Goal: Information Seeking & Learning: Learn about a topic

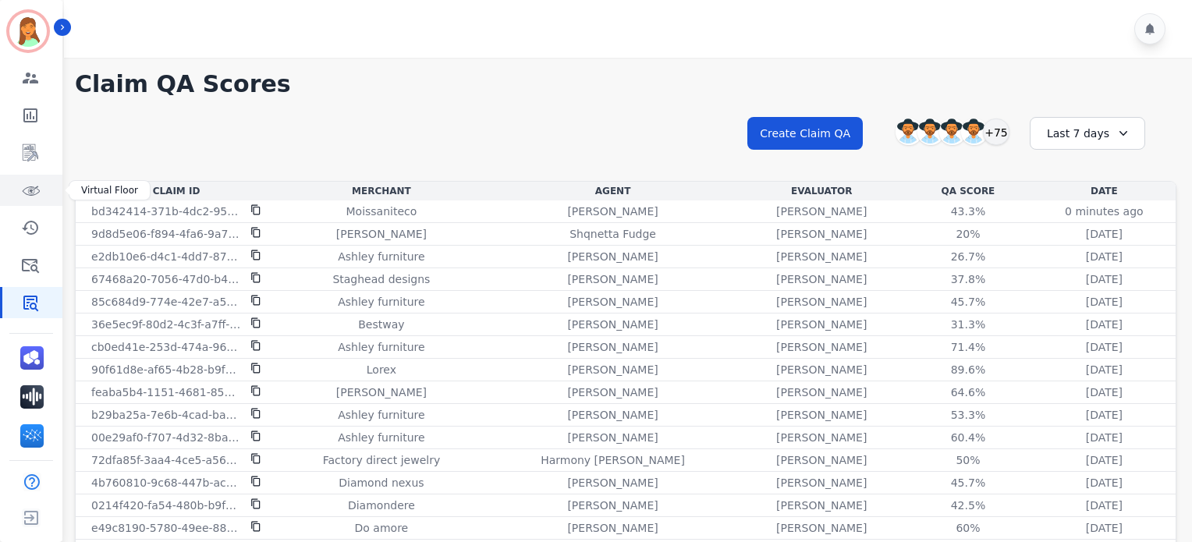
click at [33, 191] on icon "Sidebar" at bounding box center [30, 190] width 19 height 19
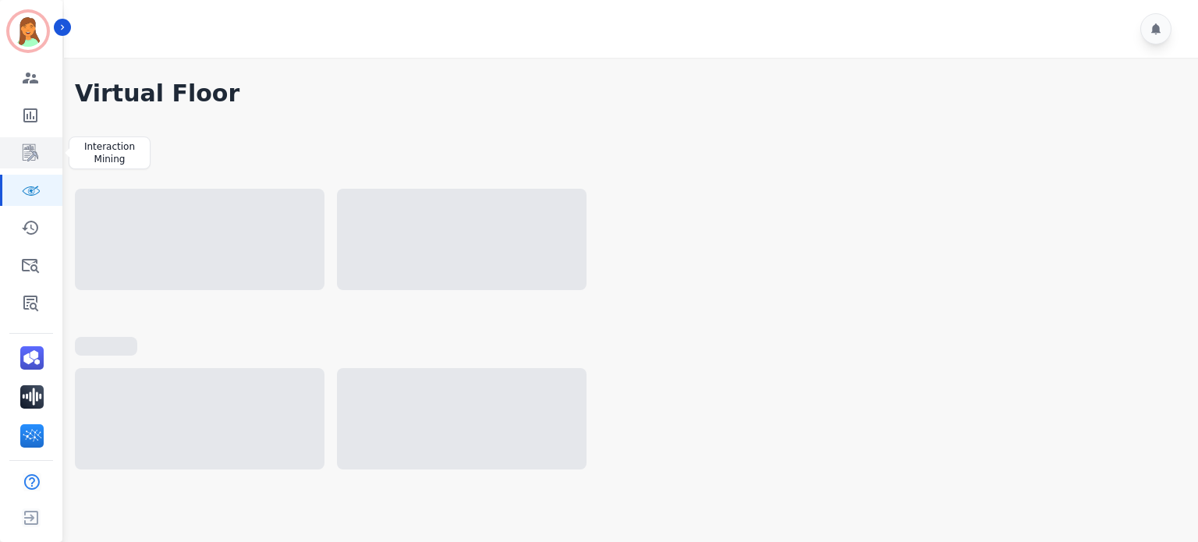
click at [25, 158] on icon "Sidebar" at bounding box center [30, 153] width 19 height 19
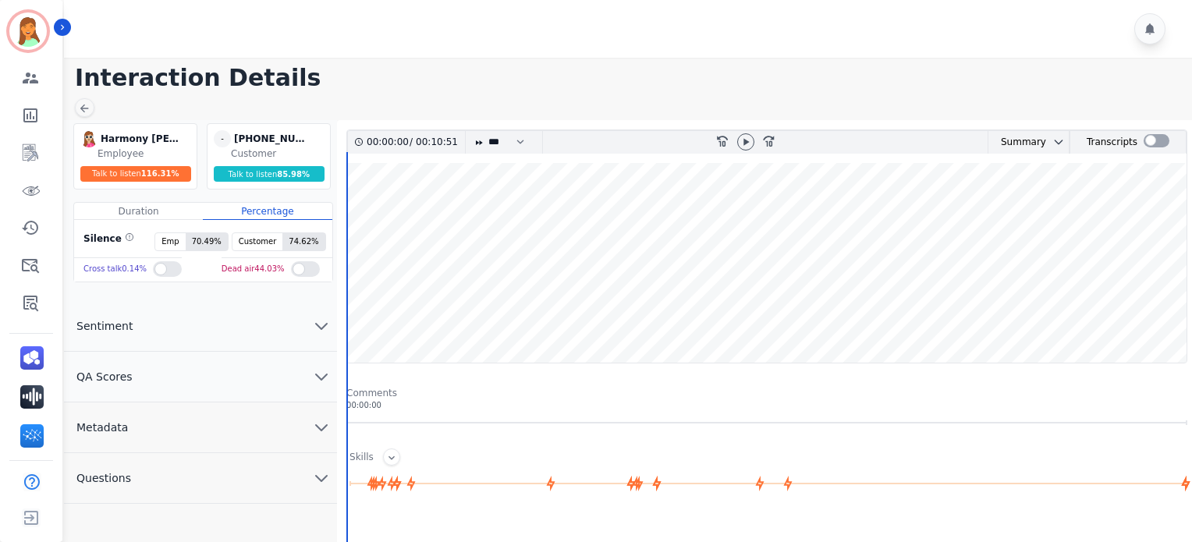
click at [385, 67] on h1 "Interaction Details" at bounding box center [633, 78] width 1117 height 28
click at [739, 144] on icon at bounding box center [745, 142] width 12 height 12
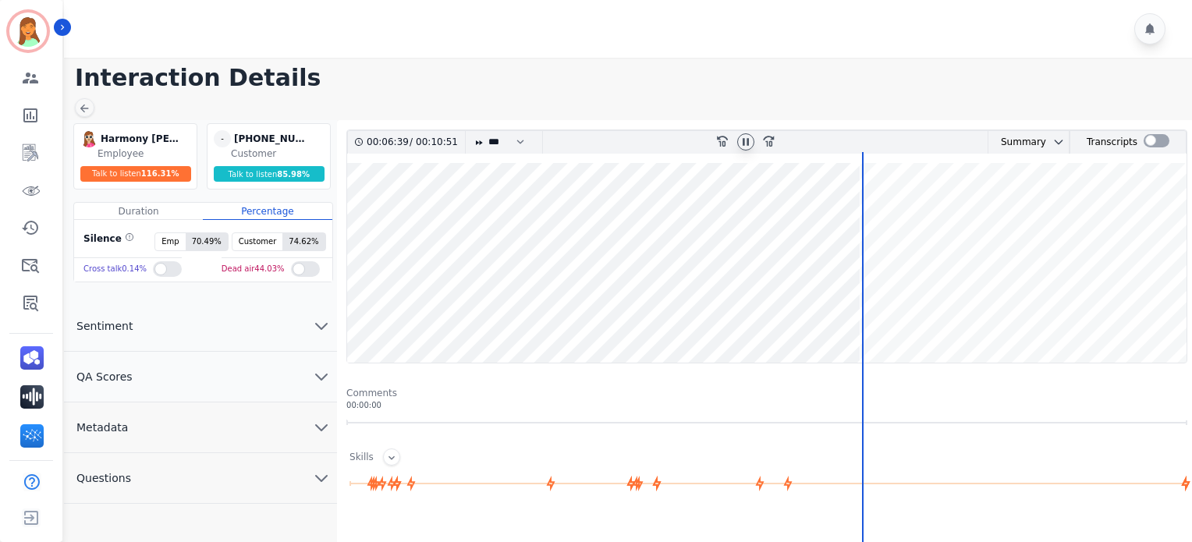
drag, startPoint x: 584, startPoint y: 43, endPoint x: 662, endPoint y: 90, distance: 91.0
click at [587, 45] on div at bounding box center [630, 29] width 1133 height 58
click at [747, 136] on div at bounding box center [745, 141] width 17 height 17
drag, startPoint x: 580, startPoint y: 95, endPoint x: 866, endPoint y: 145, distance: 290.6
click at [590, 93] on main "Interaction Details Harmony Busick Harmony Busick Employee Talk to listen 116.3…" at bounding box center [625, 477] width 1133 height 839
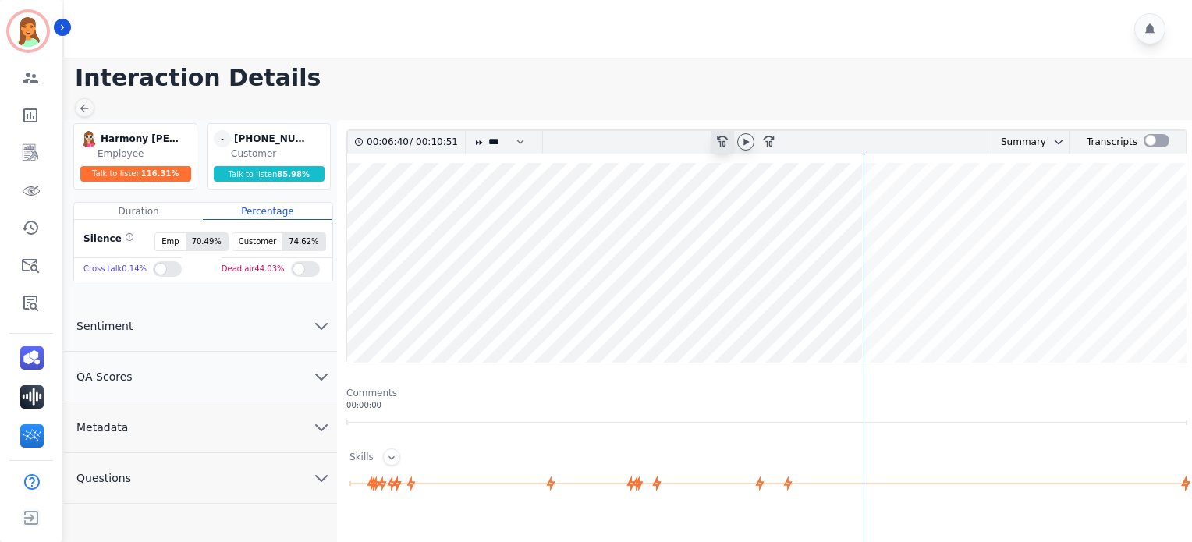
click at [724, 139] on icon "rewind-10" at bounding box center [721, 140] width 12 height 12
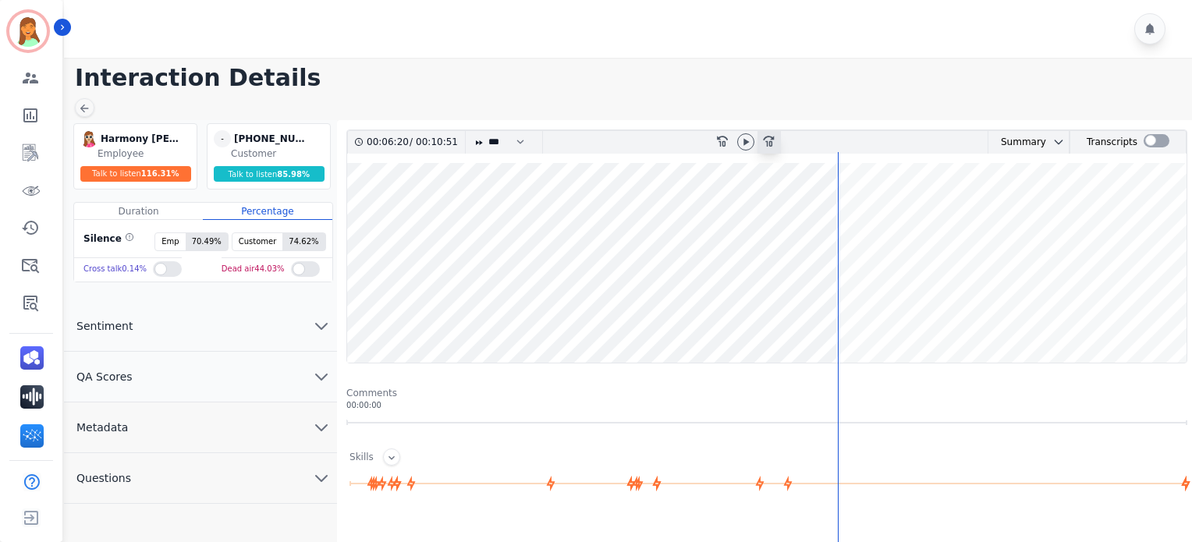
drag, startPoint x: 742, startPoint y: 143, endPoint x: 761, endPoint y: 130, distance: 23.2
click at [746, 141] on icon at bounding box center [745, 142] width 12 height 12
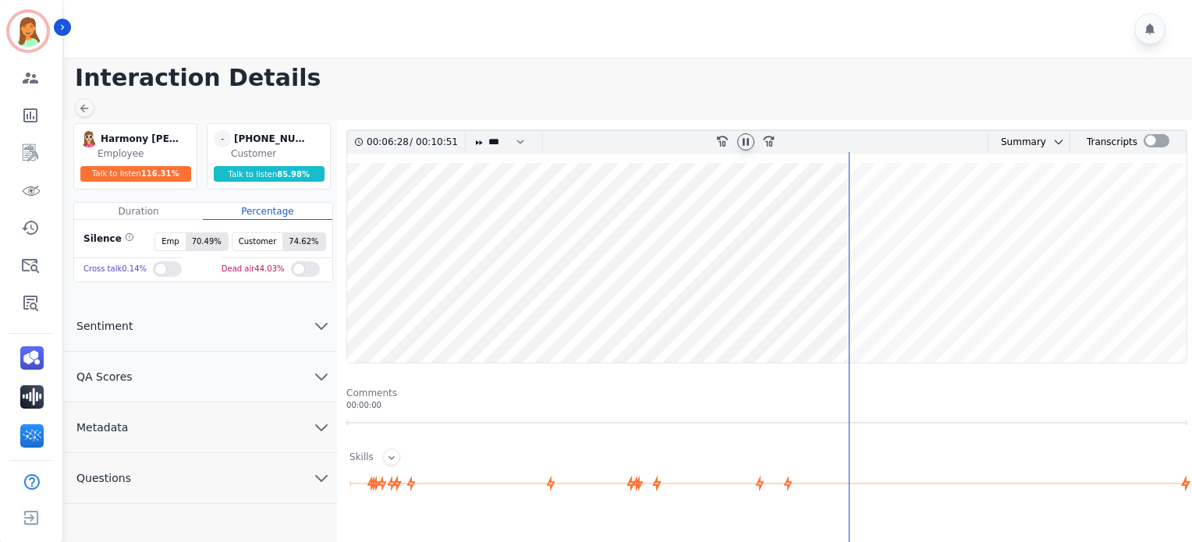
click at [746, 144] on icon at bounding box center [745, 142] width 12 height 12
click at [654, 110] on main "Interaction Details Harmony Busick Harmony Busick Employee Talk to listen 116.3…" at bounding box center [625, 477] width 1133 height 839
click at [743, 143] on icon at bounding box center [745, 141] width 5 height 7
click at [712, 134] on div "rewind-10" at bounding box center [722, 142] width 23 height 23
click at [743, 144] on icon at bounding box center [746, 141] width 6 height 7
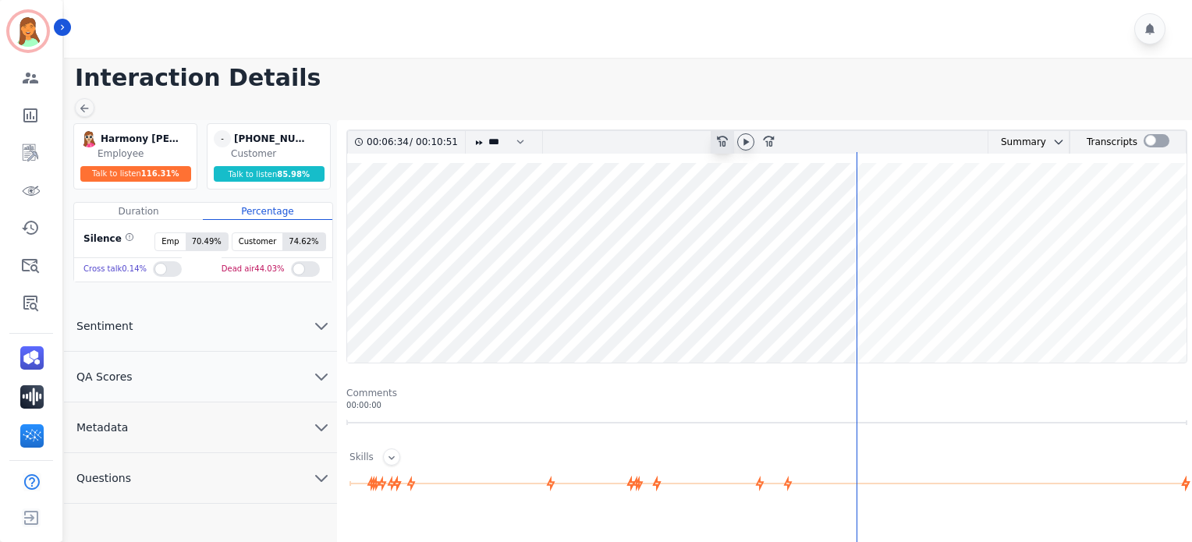
click at [714, 144] on div "rewind-10" at bounding box center [722, 142] width 23 height 23
click at [719, 143] on icon "rewind-10" at bounding box center [721, 140] width 12 height 12
click at [751, 144] on icon at bounding box center [745, 142] width 12 height 12
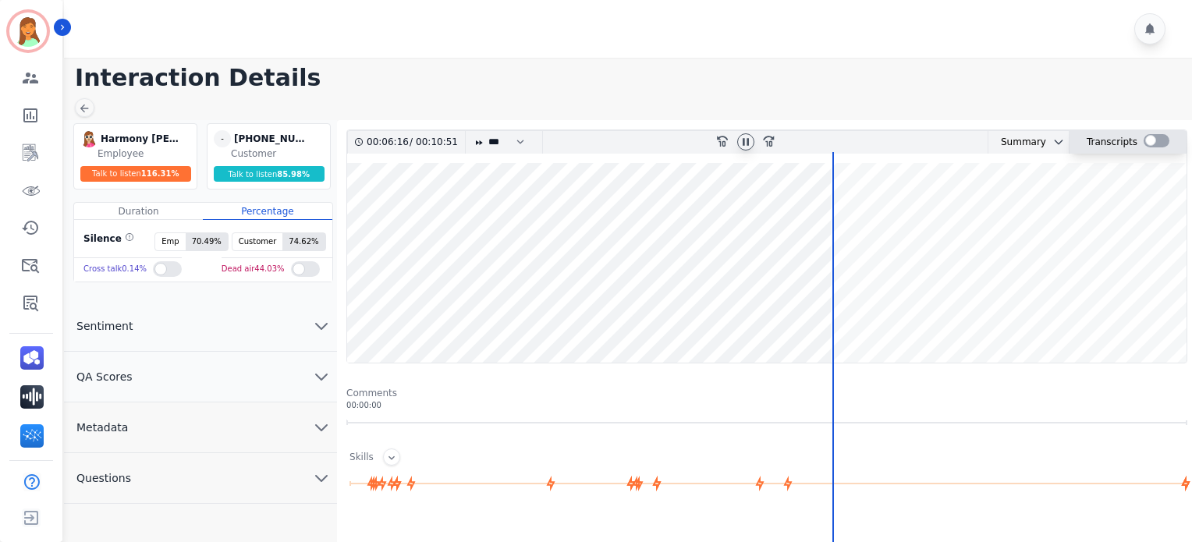
click at [1143, 141] on div at bounding box center [1156, 140] width 26 height 13
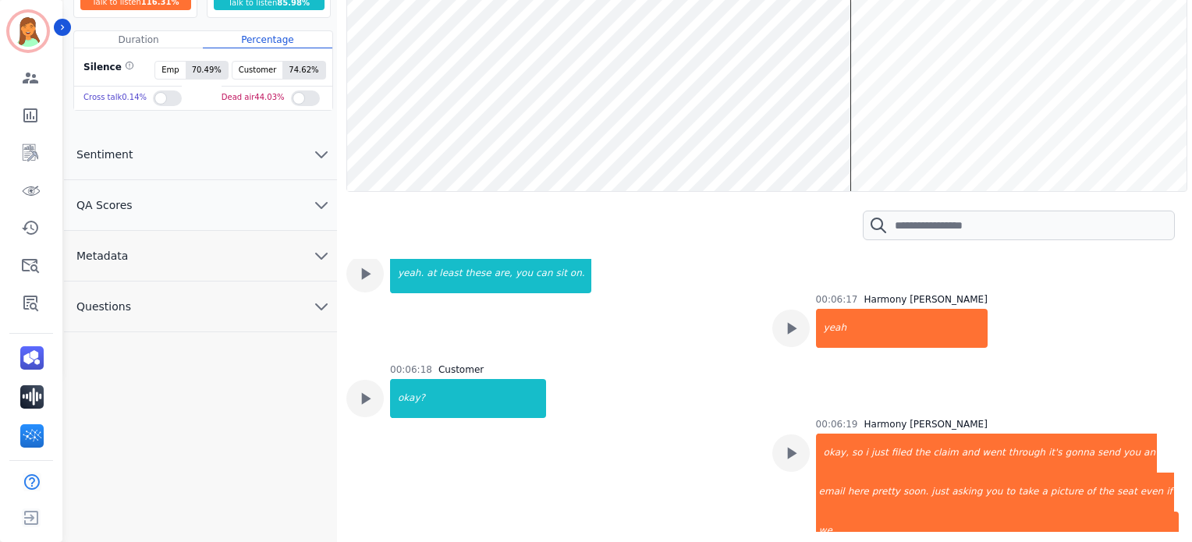
scroll to position [66, 0]
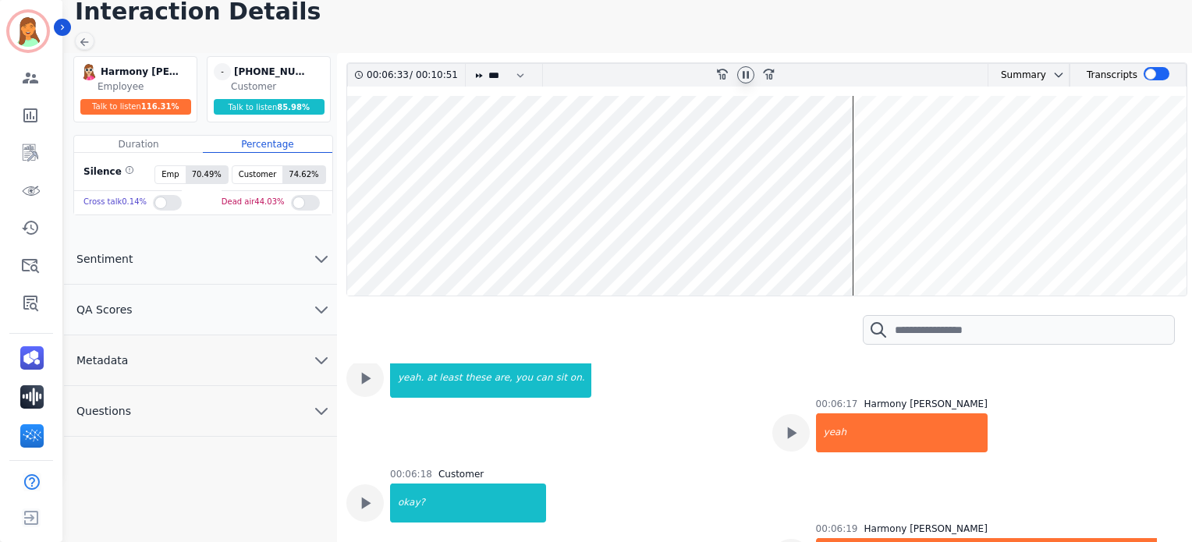
click at [748, 75] on icon at bounding box center [746, 75] width 6 height 7
click at [649, 44] on main "Interaction Details Harmony Busick Harmony Busick Employee Talk to listen 116.3…" at bounding box center [625, 348] width 1133 height 714
click at [752, 77] on div at bounding box center [745, 74] width 17 height 17
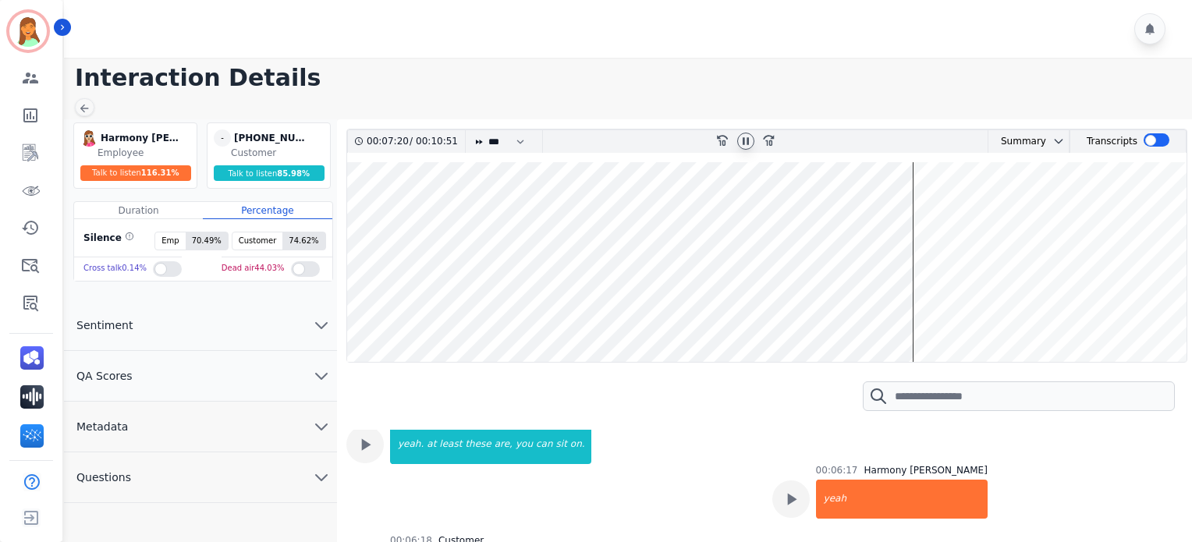
click at [747, 140] on icon at bounding box center [746, 141] width 6 height 7
click at [534, 97] on main "Interaction Details Harmony [PERSON_NAME] Harmony [PERSON_NAME] Employee Talk t…" at bounding box center [625, 415] width 1133 height 714
click at [743, 145] on icon at bounding box center [745, 141] width 12 height 12
click at [749, 143] on icon at bounding box center [745, 141] width 12 height 12
drag, startPoint x: 427, startPoint y: 69, endPoint x: 522, endPoint y: 105, distance: 101.0
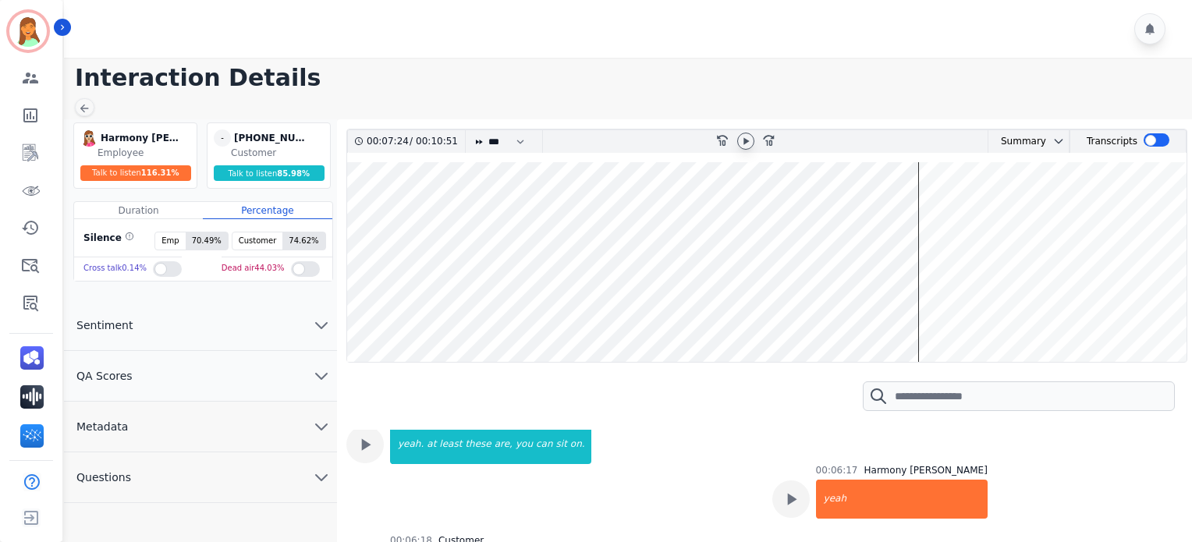
click at [431, 69] on h1 "Interaction Details" at bounding box center [633, 78] width 1117 height 28
click at [743, 140] on icon at bounding box center [745, 141] width 12 height 12
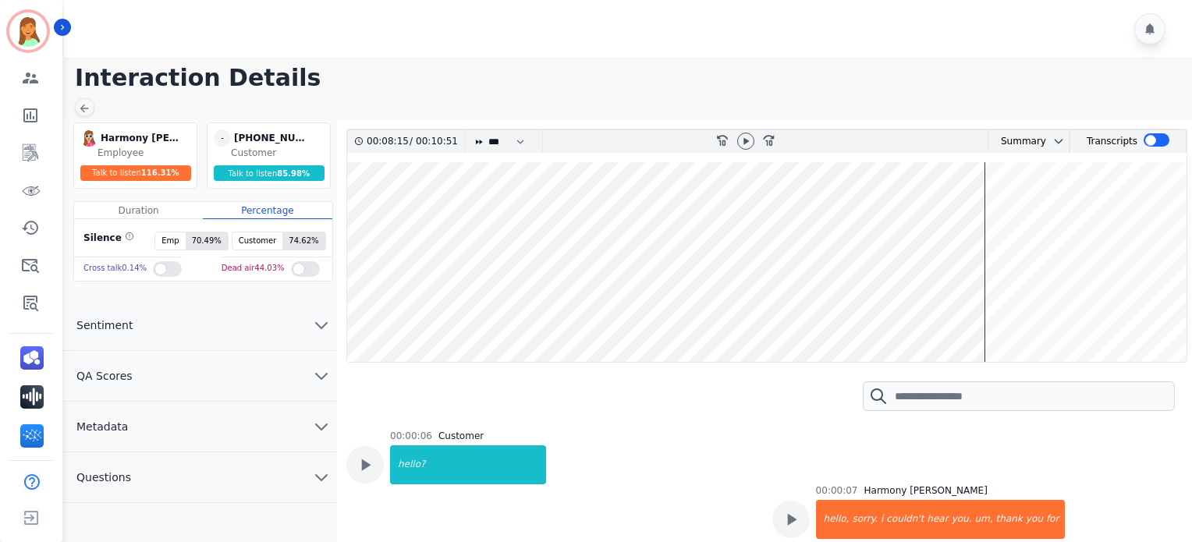
scroll to position [6081, 0]
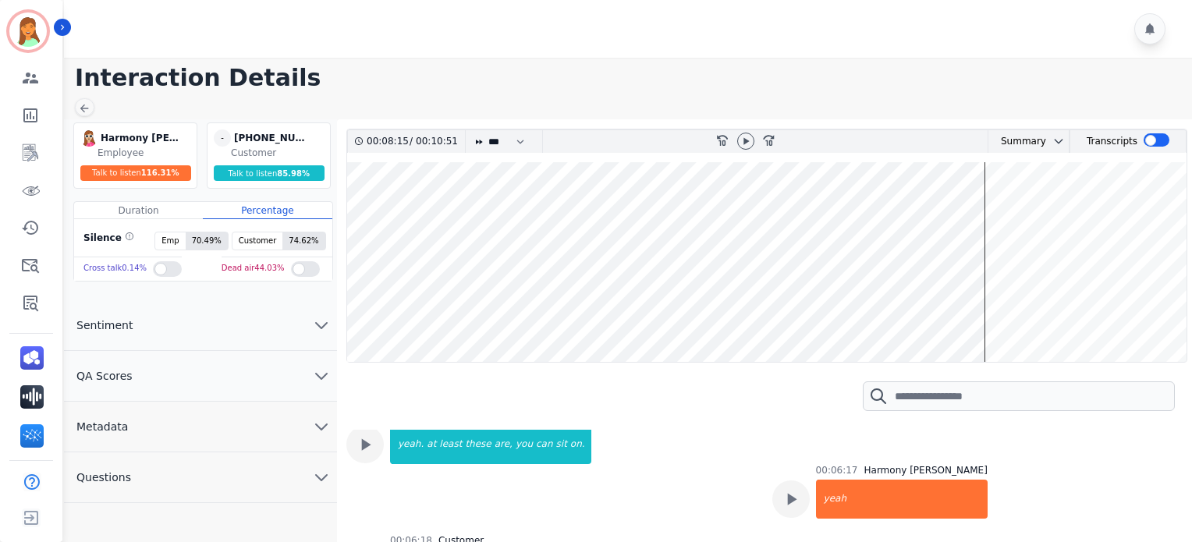
click at [917, 322] on wave at bounding box center [766, 262] width 839 height 200
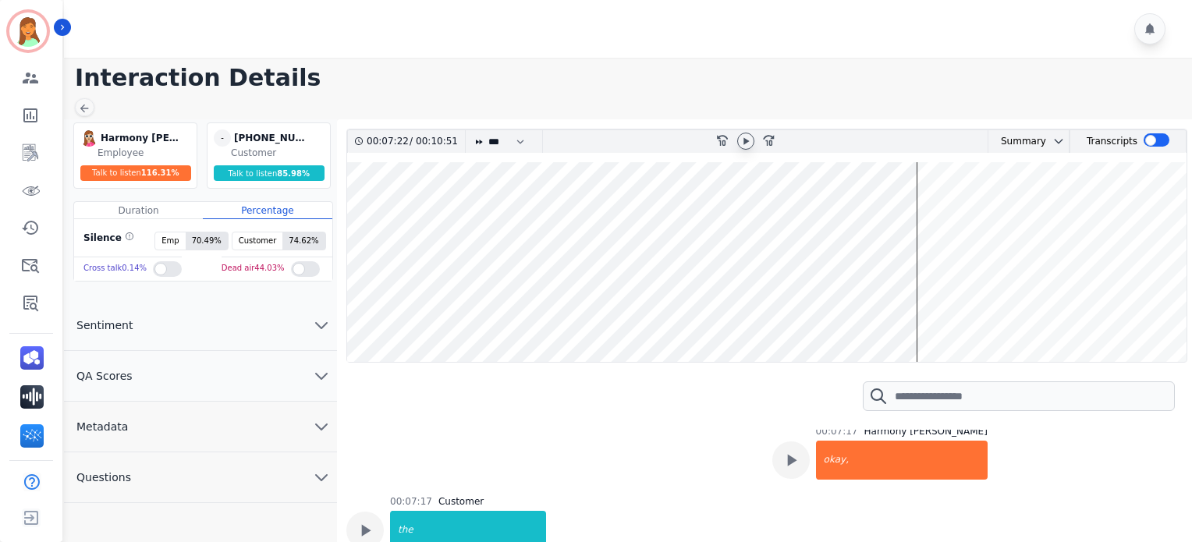
click at [751, 136] on icon at bounding box center [745, 141] width 12 height 12
click at [858, 286] on wave at bounding box center [766, 262] width 839 height 200
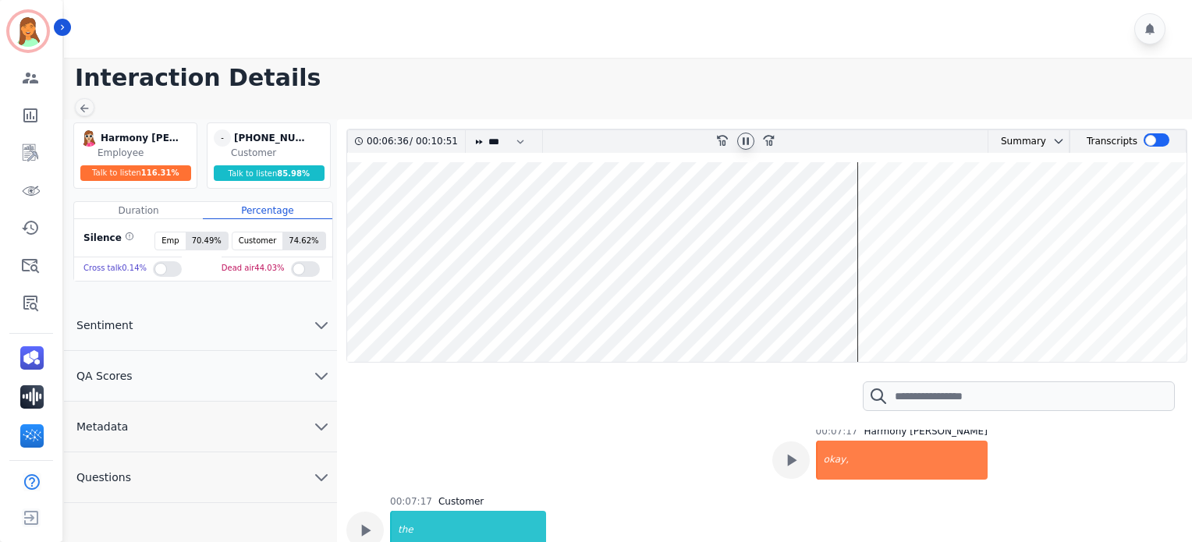
scroll to position [5970, 0]
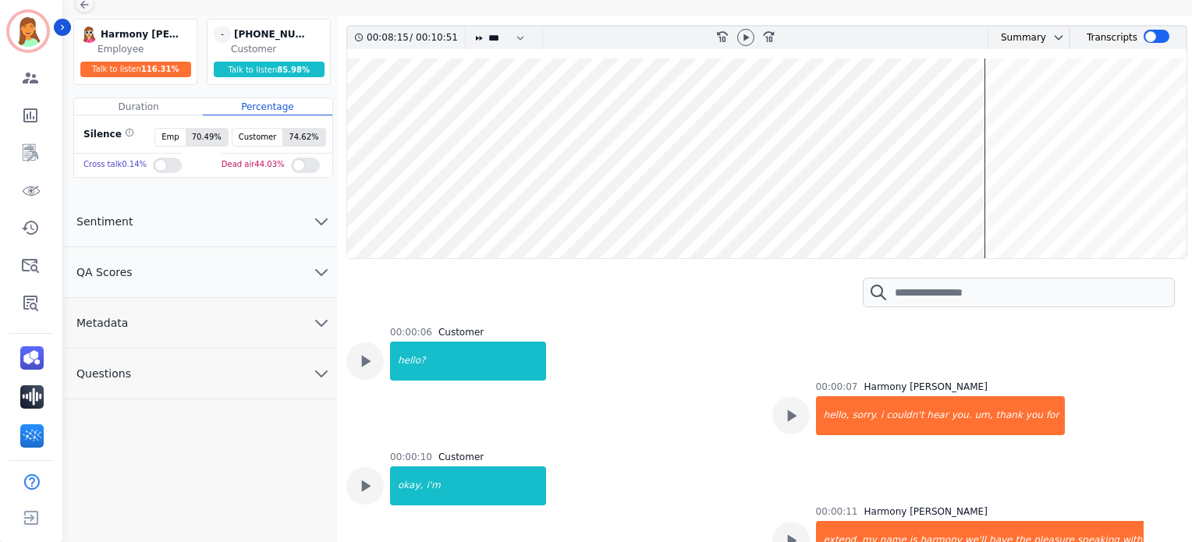
scroll to position [8405, 0]
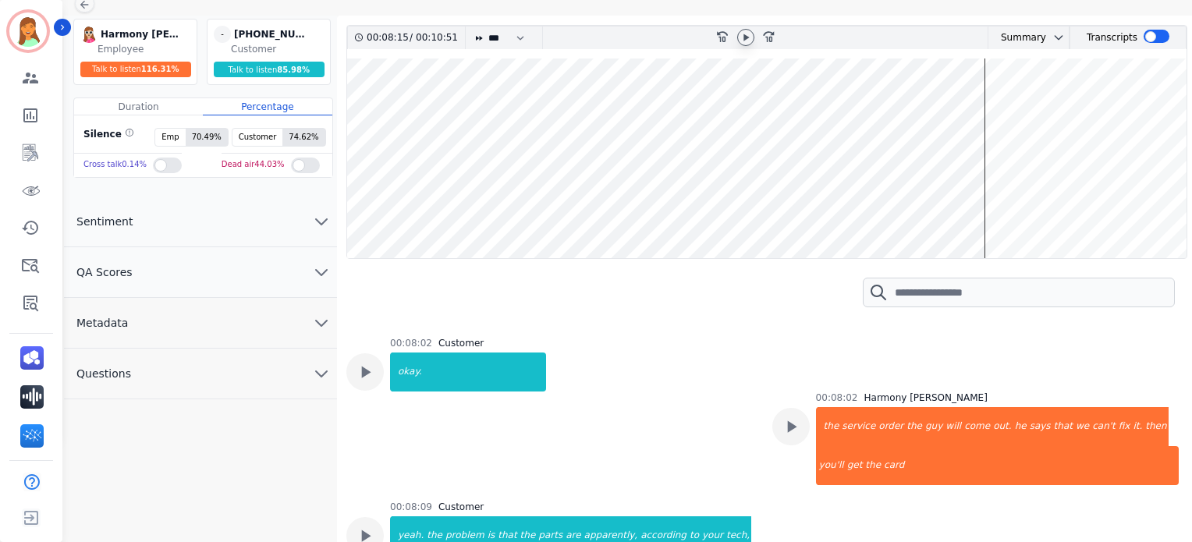
click at [750, 40] on icon at bounding box center [745, 37] width 12 height 12
click at [749, 35] on icon at bounding box center [745, 37] width 12 height 12
click at [742, 40] on icon at bounding box center [745, 37] width 12 height 12
click at [743, 37] on icon at bounding box center [746, 37] width 6 height 7
drag, startPoint x: 866, startPoint y: 34, endPoint x: 816, endPoint y: 43, distance: 50.8
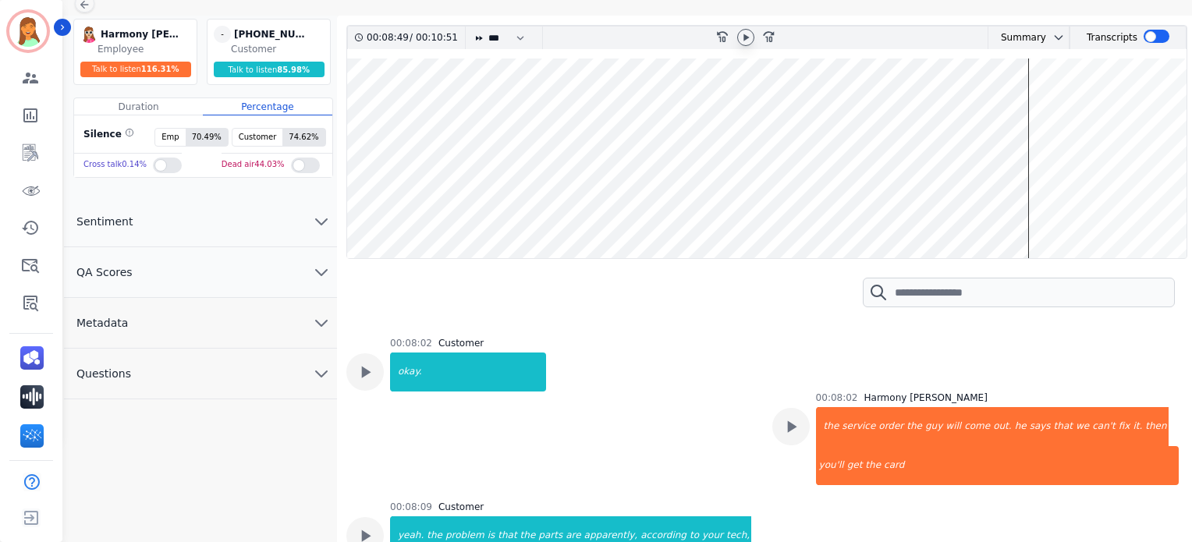
click at [866, 34] on div "rewind-10 fast-forward-10" at bounding box center [746, 38] width 252 height 23
click at [751, 38] on icon at bounding box center [745, 37] width 12 height 12
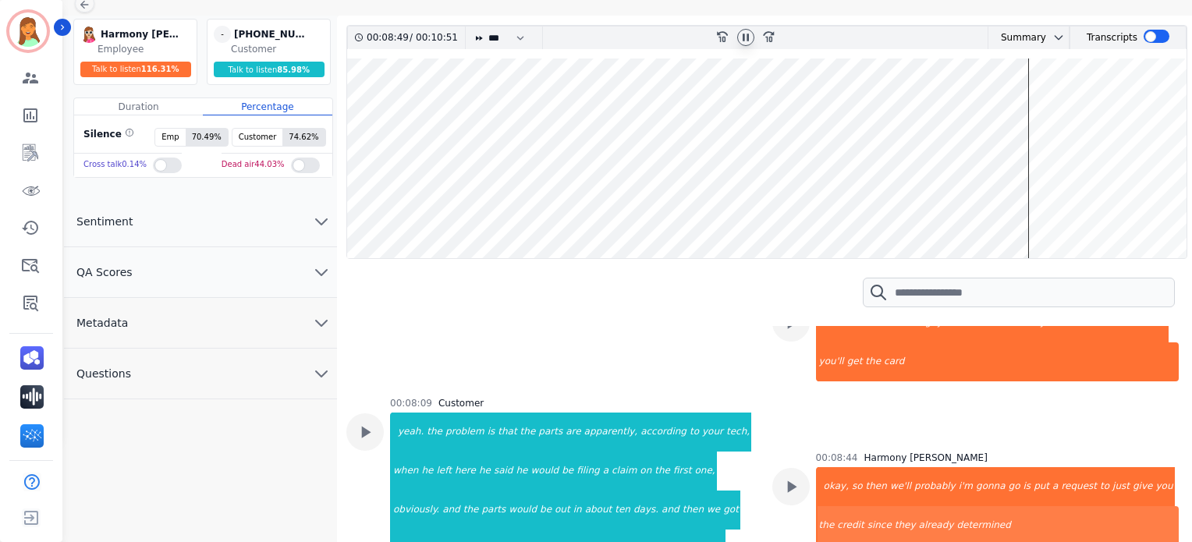
scroll to position [8613, 0]
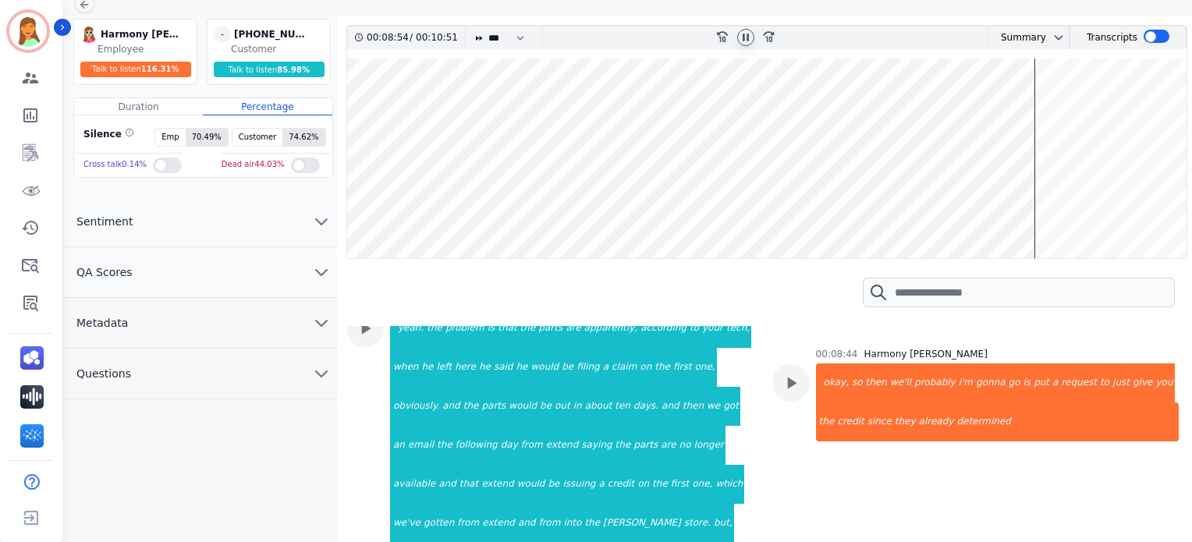
click at [743, 42] on icon at bounding box center [745, 37] width 12 height 12
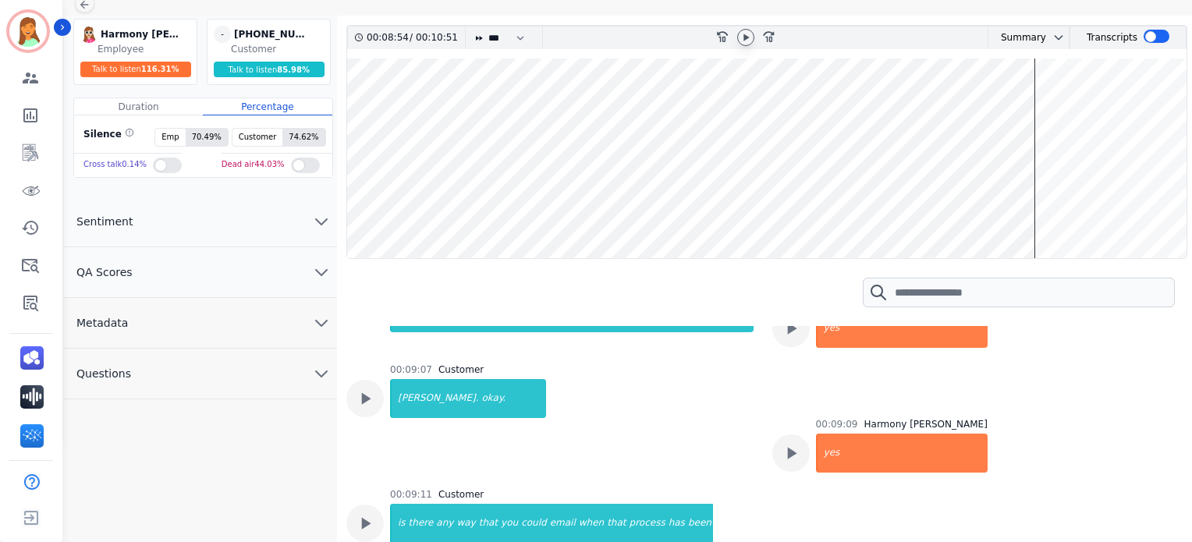
scroll to position [9029, 0]
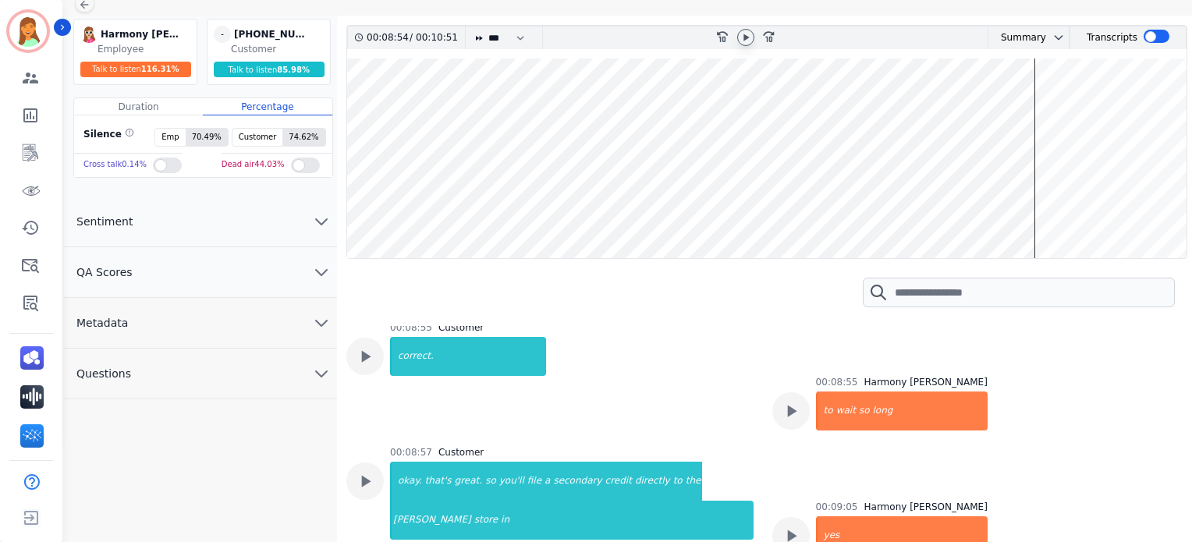
click at [895, 30] on div "Summary AI Summary Secure Pad John is having problems with his recliner replace…" at bounding box center [1039, 38] width 294 height 23
click at [748, 35] on icon at bounding box center [745, 37] width 12 height 12
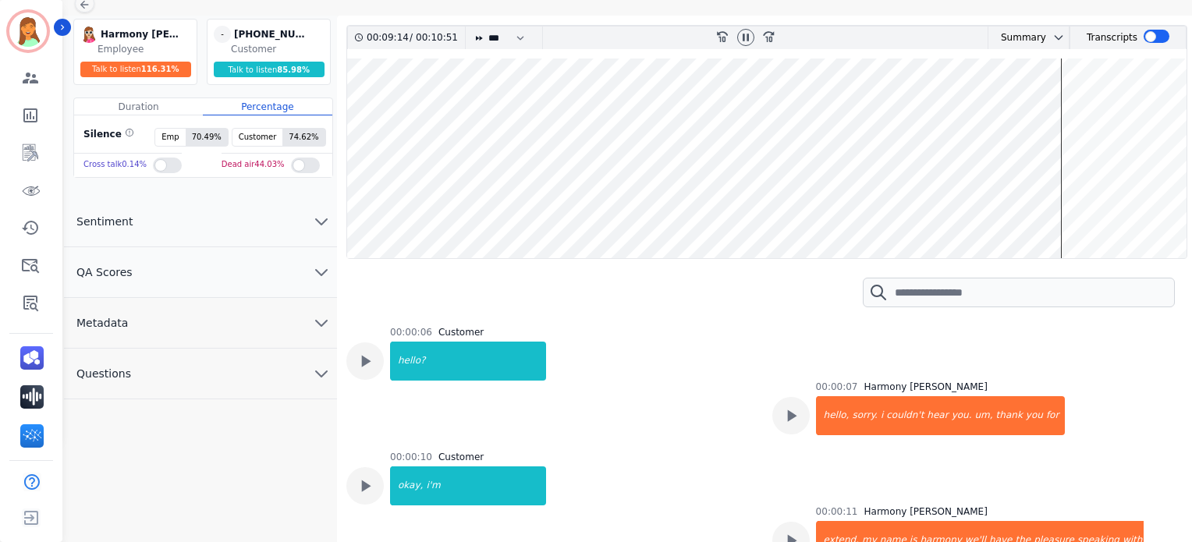
scroll to position [8405, 0]
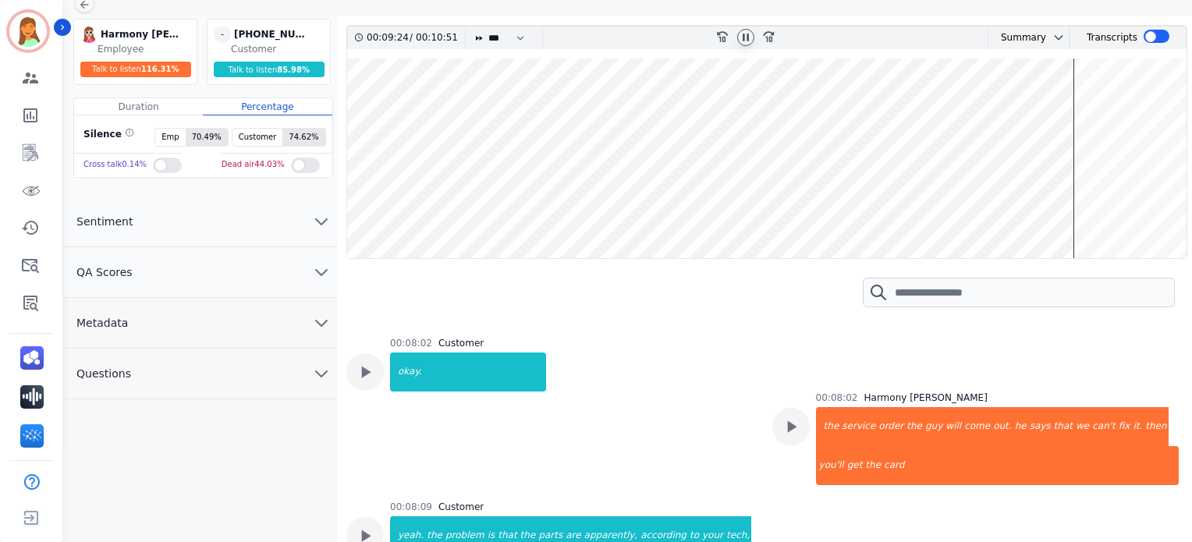
click at [746, 37] on icon at bounding box center [745, 37] width 12 height 12
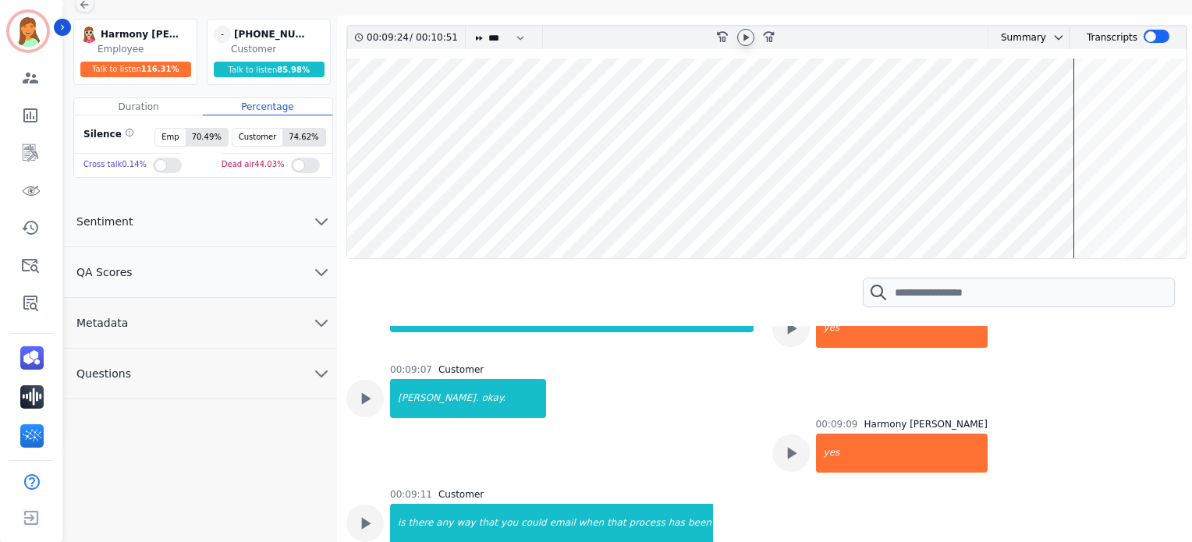
scroll to position [9341, 0]
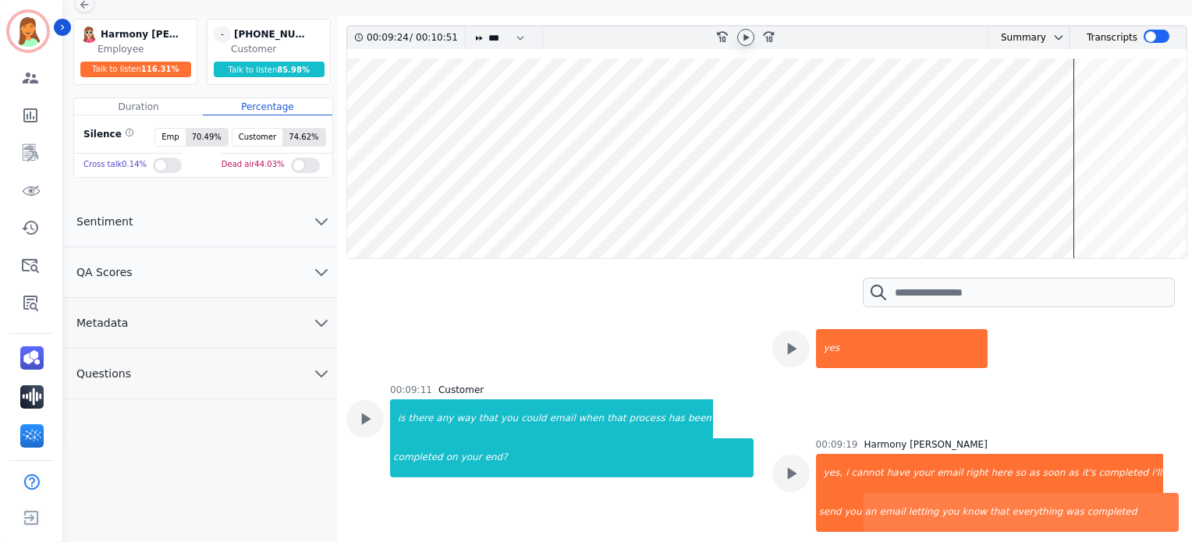
click at [743, 37] on icon at bounding box center [745, 37] width 12 height 12
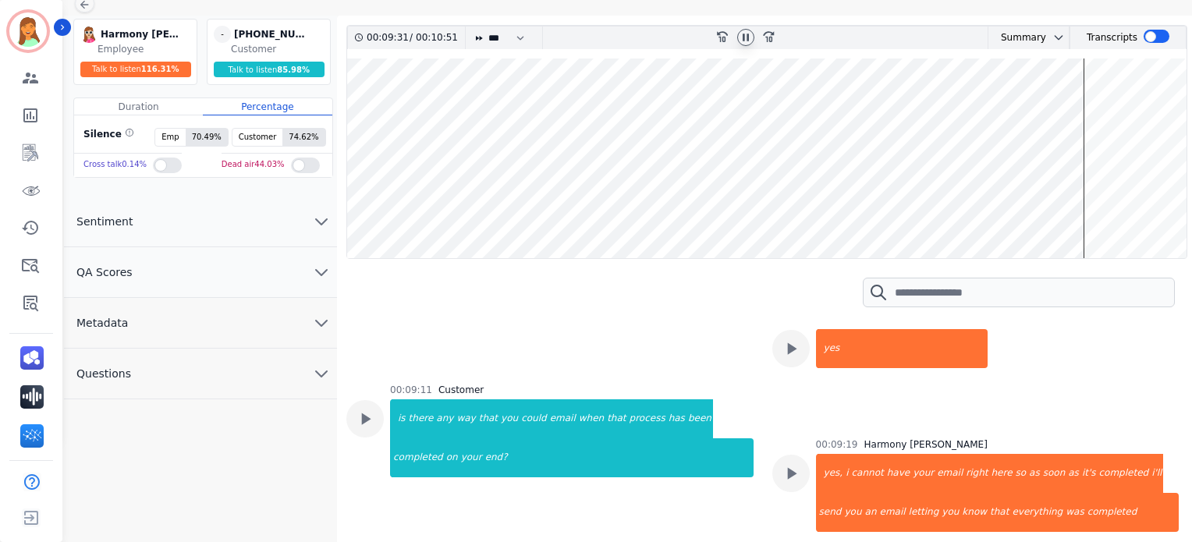
scroll to position [9445, 0]
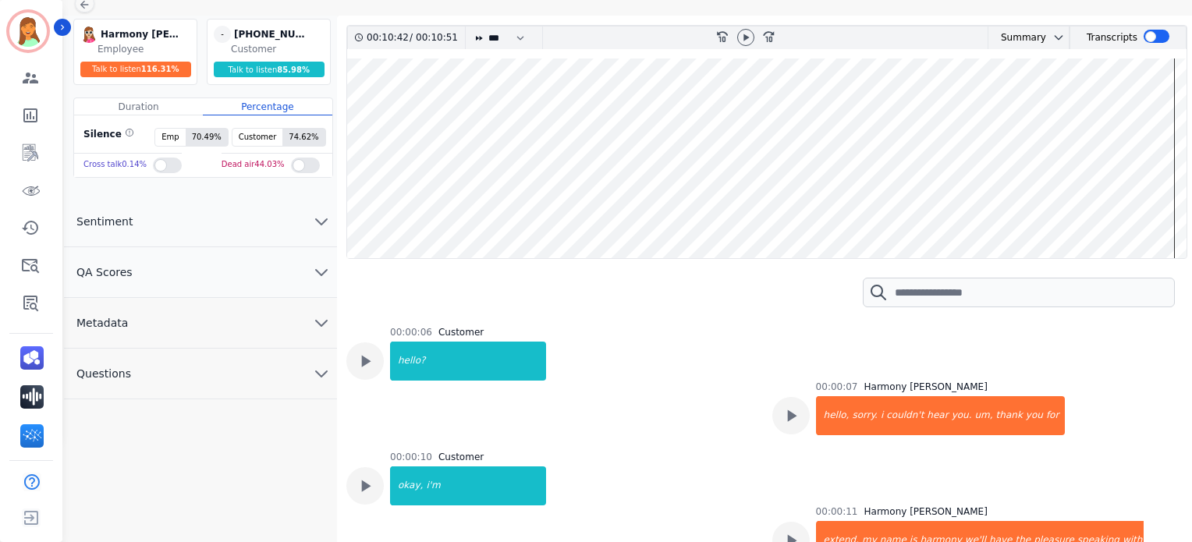
scroll to position [13279, 0]
